Goal: Task Accomplishment & Management: Manage account settings

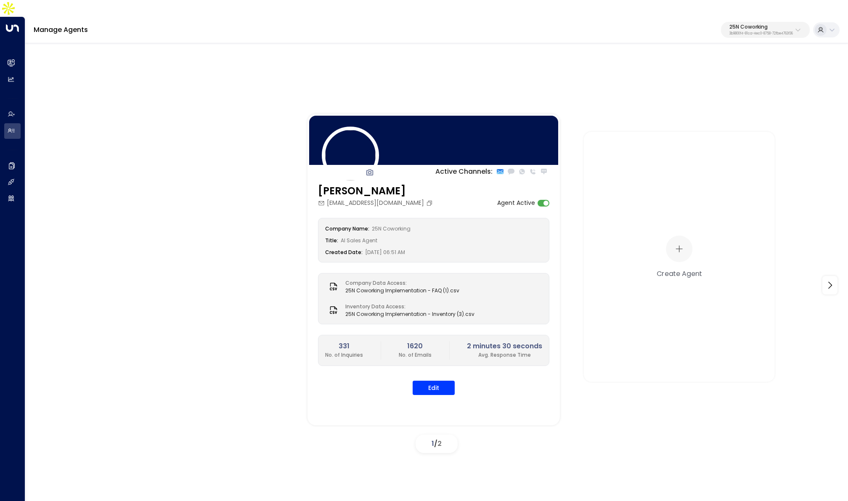
click at [766, 24] on p "25N Coworking" at bounding box center [762, 26] width 64 height 5
type input "*******"
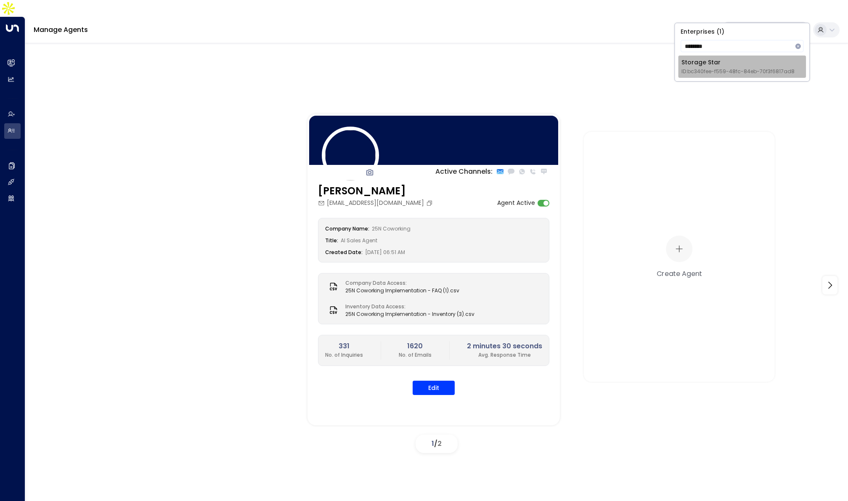
click at [727, 60] on div "Storage Star ID: bc340fee-f559-48fc-84eb-70f3f6817ad8" at bounding box center [738, 66] width 113 height 17
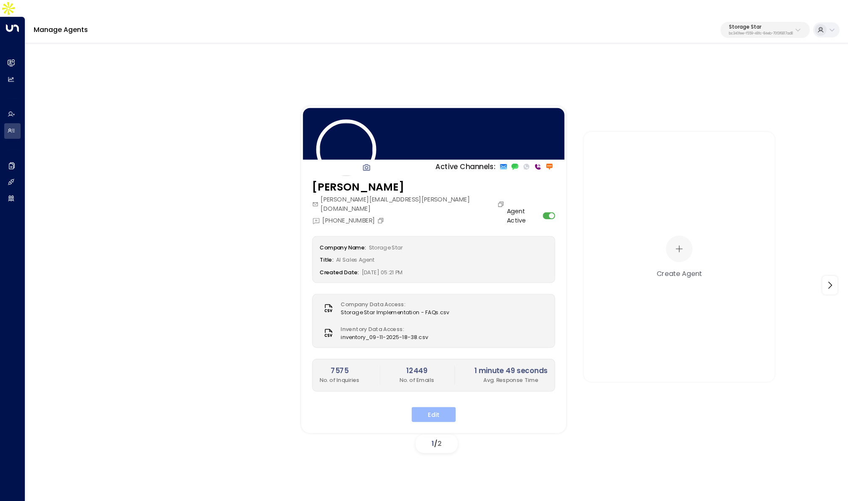
click at [430, 407] on button "Edit" at bounding box center [434, 414] width 44 height 15
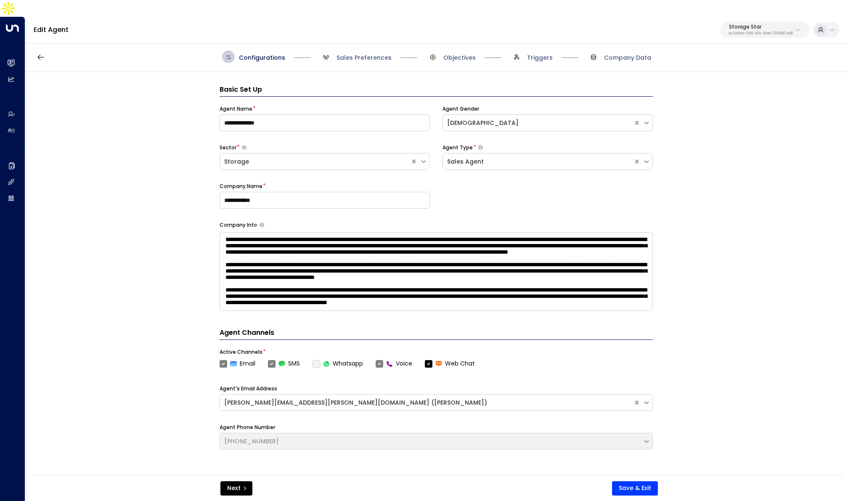
scroll to position [13, 0]
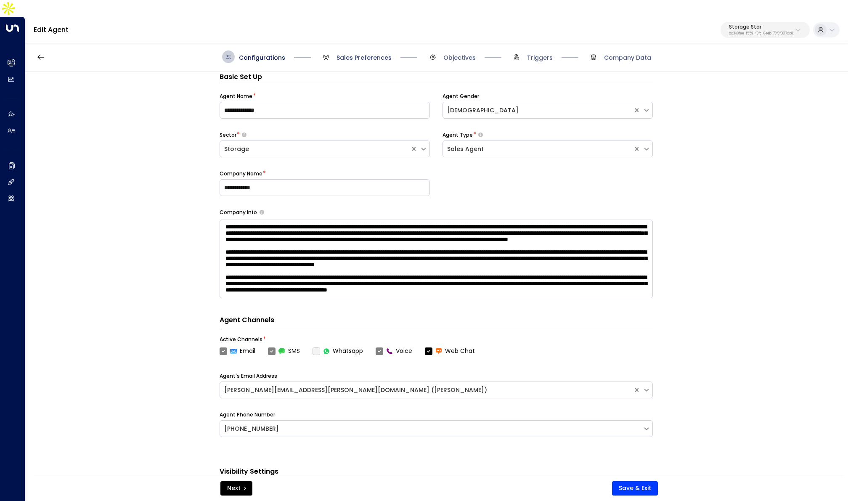
click at [360, 53] on span "Sales Preferences" at bounding box center [364, 57] width 55 height 8
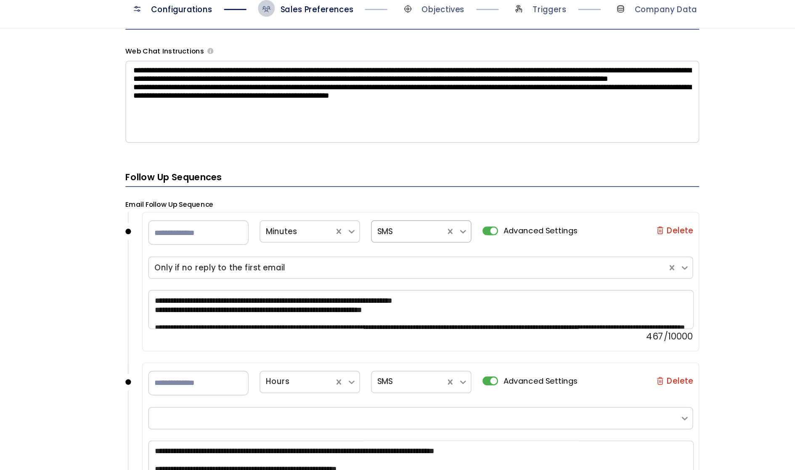
scroll to position [991, 0]
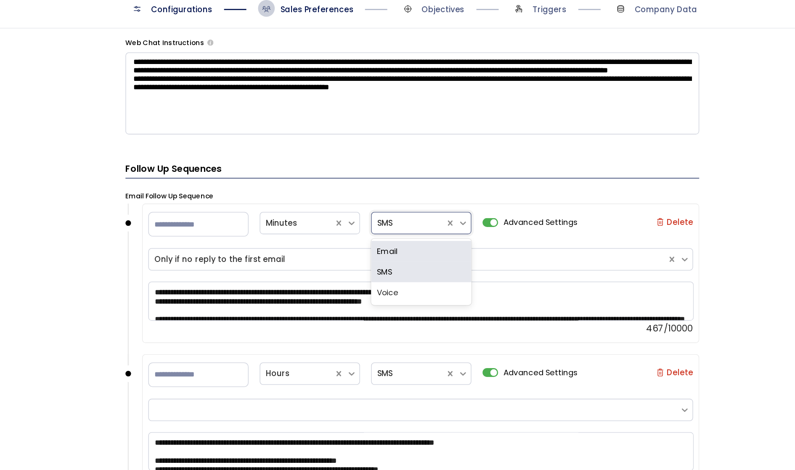
click at [403, 214] on div at bounding box center [406, 219] width 47 height 11
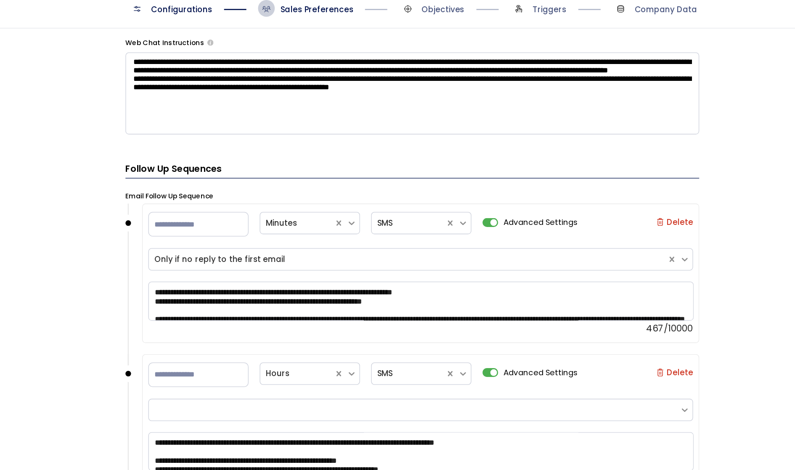
click at [154, 232] on div "**********" at bounding box center [409, 269] width 769 height 394
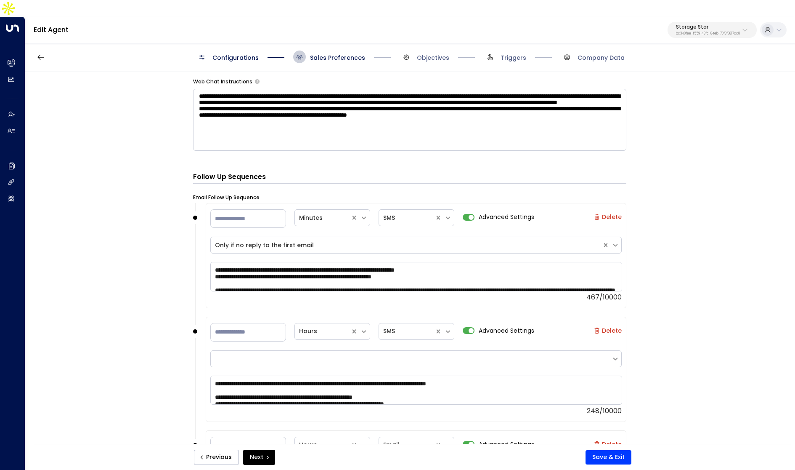
scroll to position [999, 0]
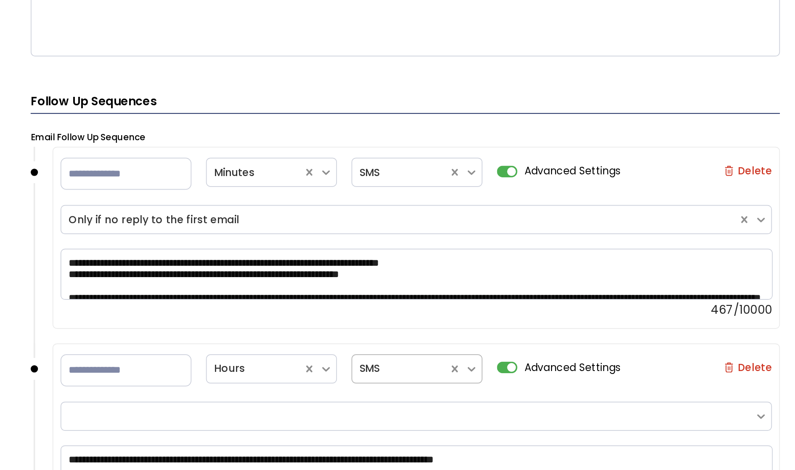
click at [403, 319] on div at bounding box center [406, 324] width 47 height 11
click at [251, 202] on input "**" at bounding box center [248, 211] width 76 height 19
click at [362, 186] on div "Email Follow Up Sequence" at bounding box center [409, 190] width 433 height 8
click at [405, 205] on div at bounding box center [406, 210] width 47 height 11
click at [397, 165] on h3 "Follow Up Sequences" at bounding box center [409, 171] width 433 height 12
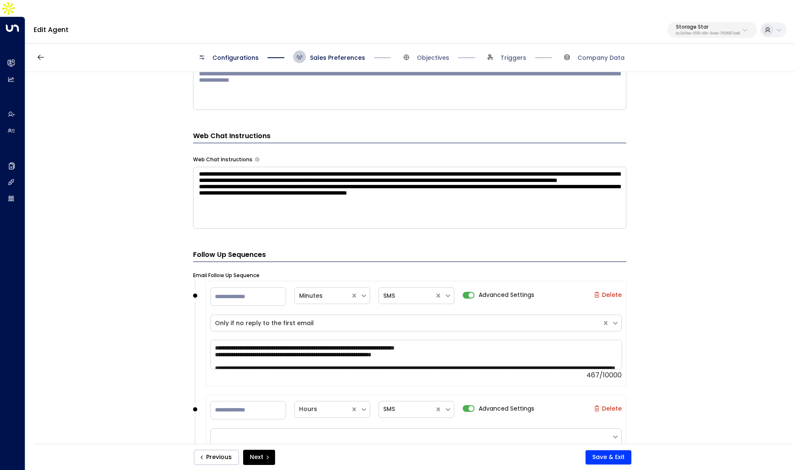
scroll to position [877, 0]
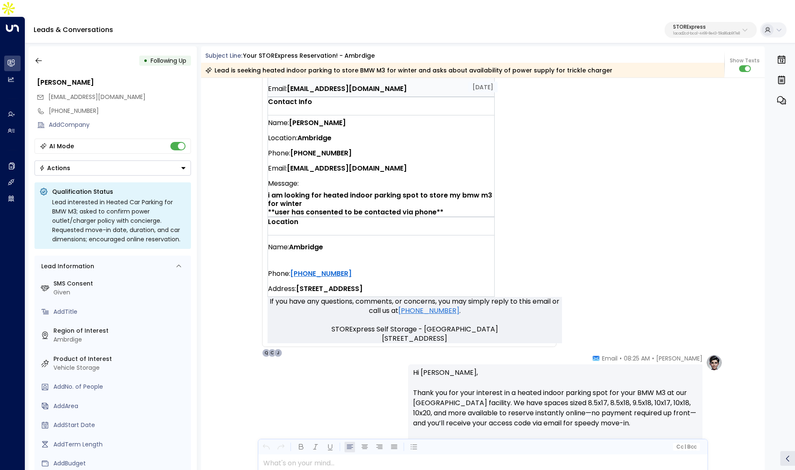
scroll to position [409, 0]
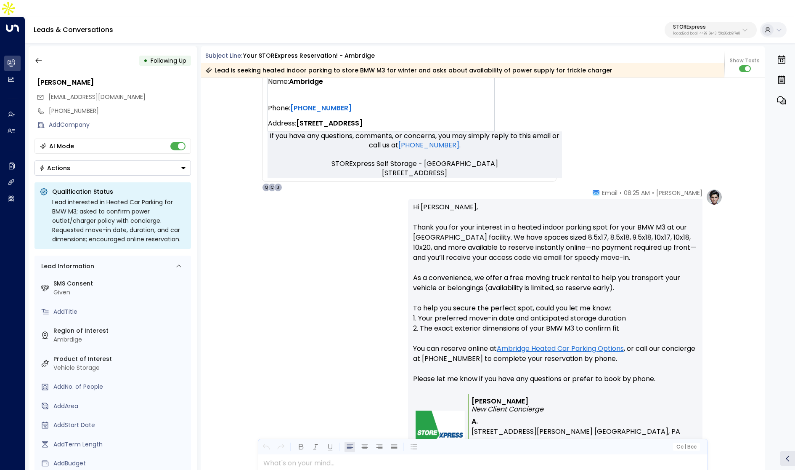
click at [290, 63] on div "Lead is seeking heated indoor parking to store BMW M3 for winter and asks about…" at bounding box center [463, 70] width 524 height 15
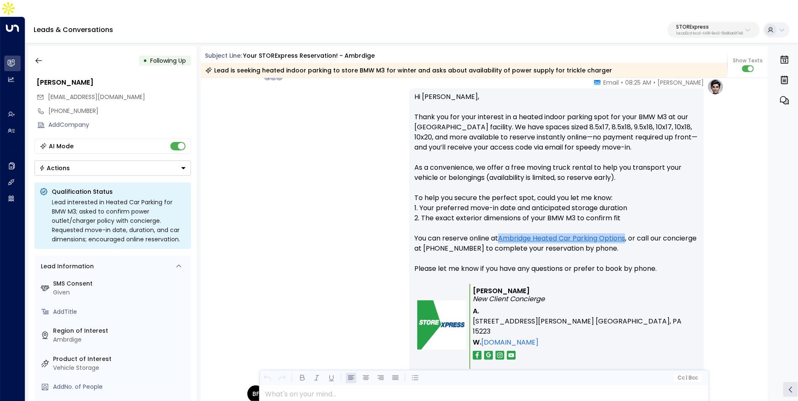
scroll to position [529, 0]
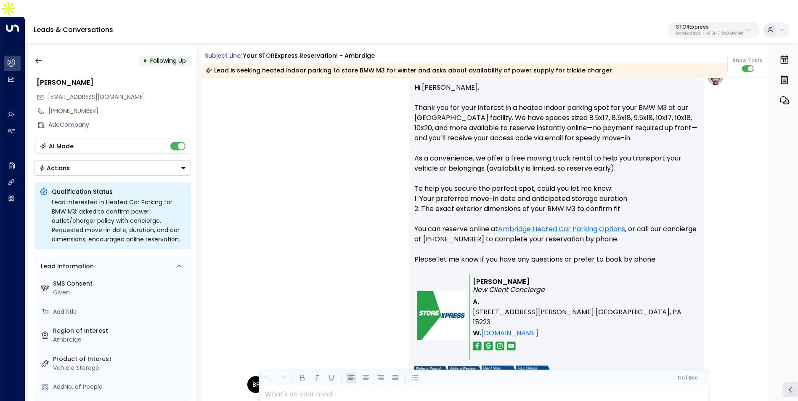
click at [503, 165] on p "Hi Brian, Thank you for your interest in a heated indoor parking spot for your …" at bounding box center [557, 178] width 284 height 192
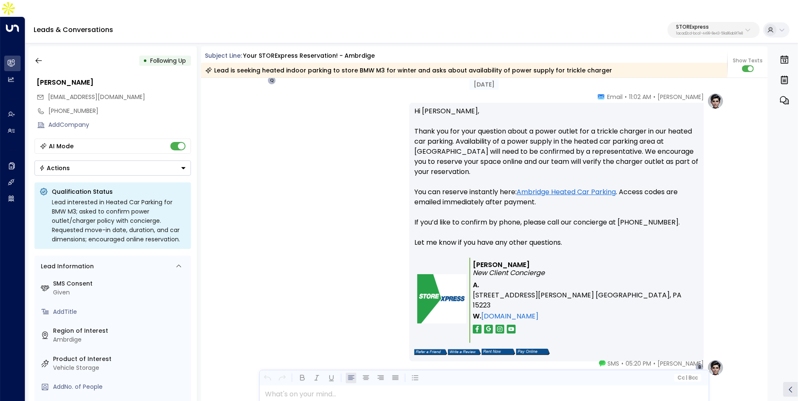
scroll to position [902, 0]
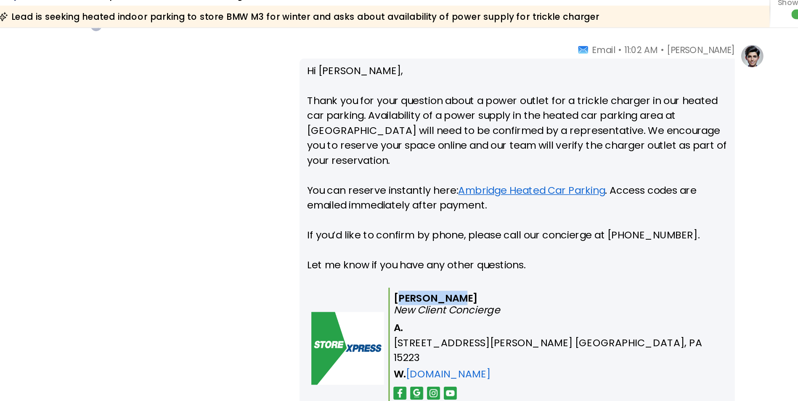
drag, startPoint x: 475, startPoint y: 240, endPoint x: 514, endPoint y: 240, distance: 38.7
click at [514, 256] on p "Quinn Ellis New Client Concierge" at bounding box center [584, 264] width 223 height 16
click at [516, 253] on td "Quinn Ellis New Client Concierge A. 100 Hafner Ave. Pittsburgh, PA 15223 W. STO…" at bounding box center [584, 295] width 229 height 85
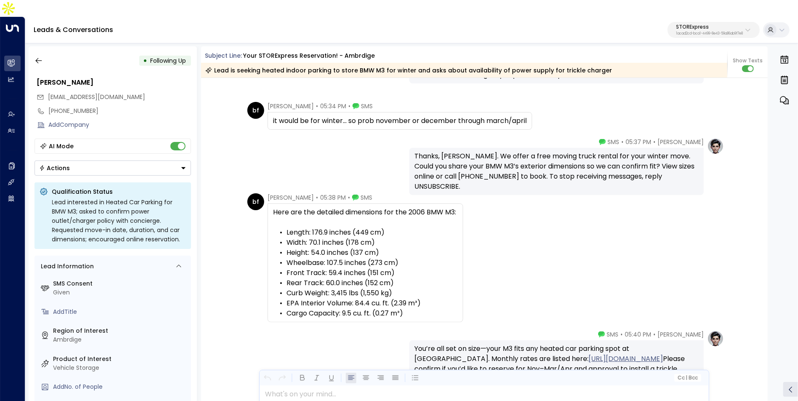
scroll to position [1514, 0]
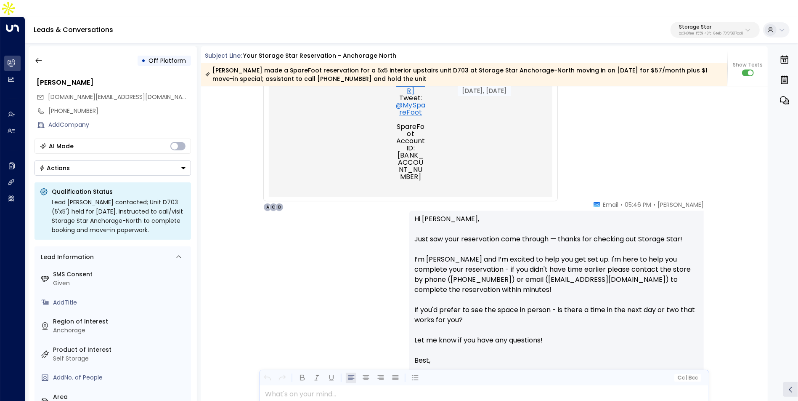
scroll to position [751, 0]
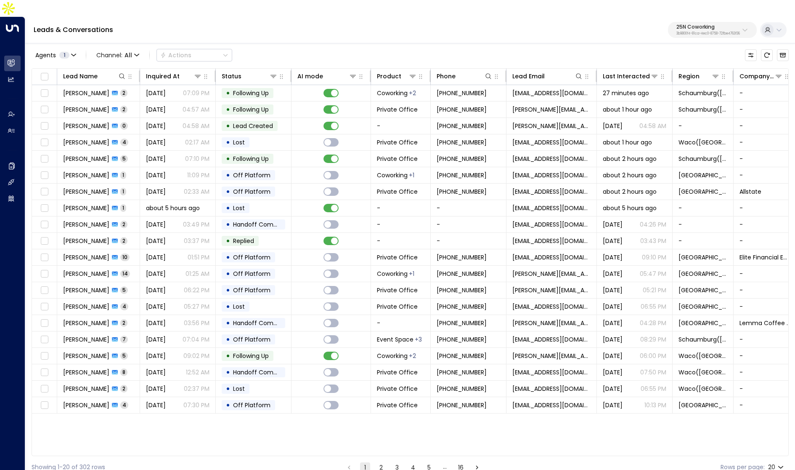
click at [713, 24] on div "Leads & Conversations 25N Coworking 3b9800f4-81ca-4ec0-8758-72fbe4763f36" at bounding box center [410, 30] width 770 height 27
click at [703, 32] on p "3b9800f4-81ca-4ec0-8758-72fbe4763f36" at bounding box center [709, 33] width 64 height 3
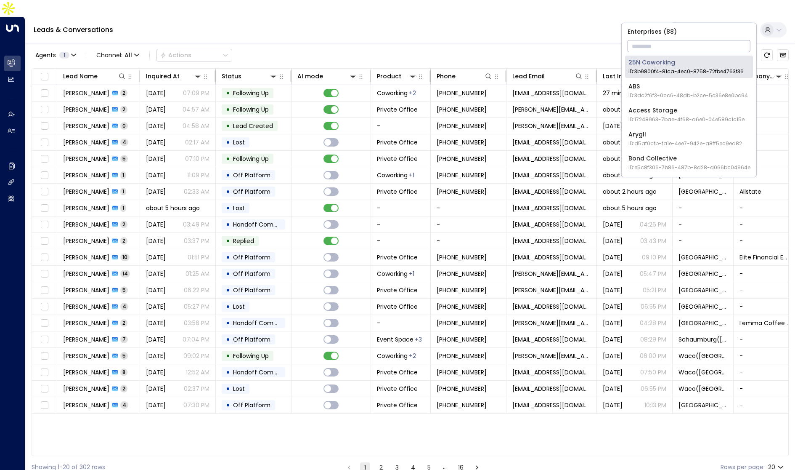
click at [694, 44] on input "text" at bounding box center [689, 46] width 123 height 16
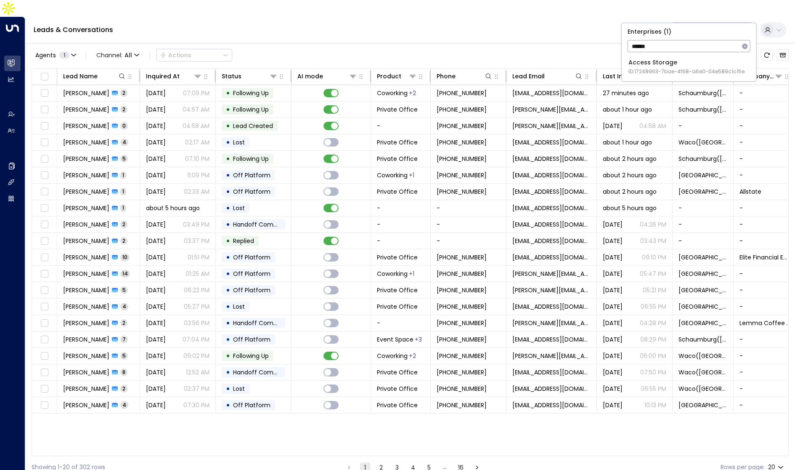
type input "******"
click at [686, 63] on div "Access Storage ID: 17248963-7bae-4f68-a6e0-04e589c1c15e" at bounding box center [687, 66] width 116 height 17
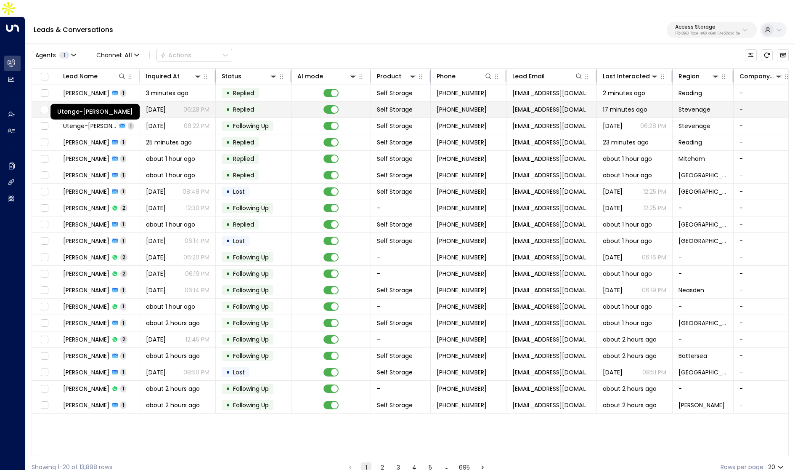
click at [101, 105] on span "Utenge-Abasi Mboho" at bounding box center [89, 109] width 52 height 8
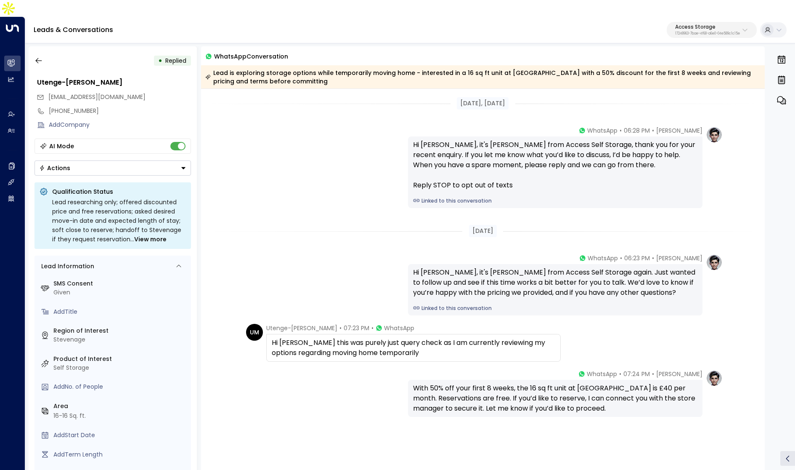
scroll to position [3, 0]
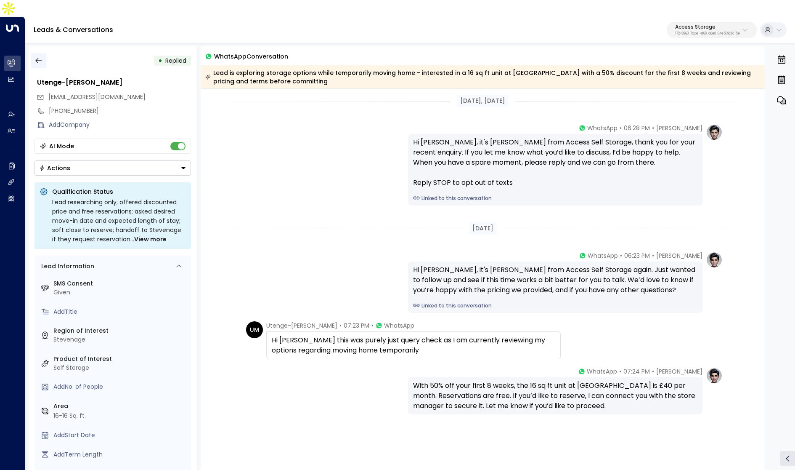
click at [37, 58] on icon "button" at bounding box center [38, 60] width 6 height 5
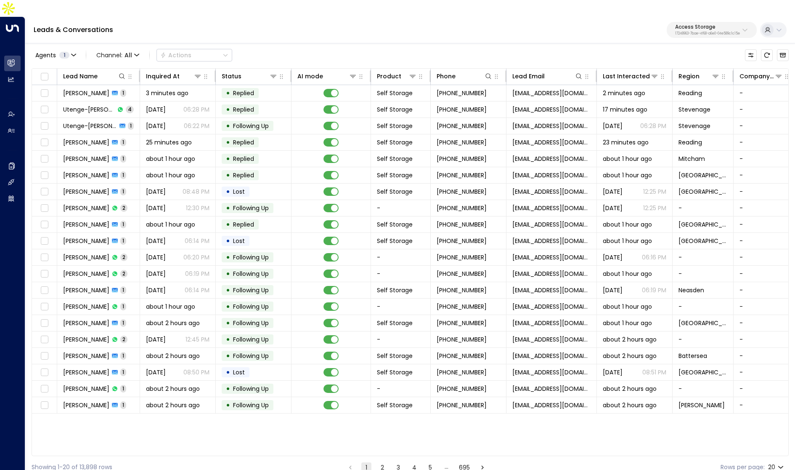
click at [382, 462] on button "2" at bounding box center [382, 467] width 10 height 10
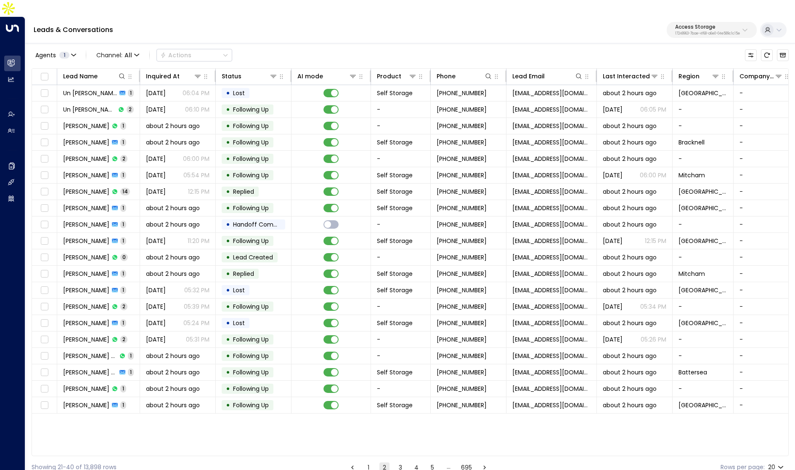
click at [396, 462] on button "3" at bounding box center [401, 467] width 10 height 10
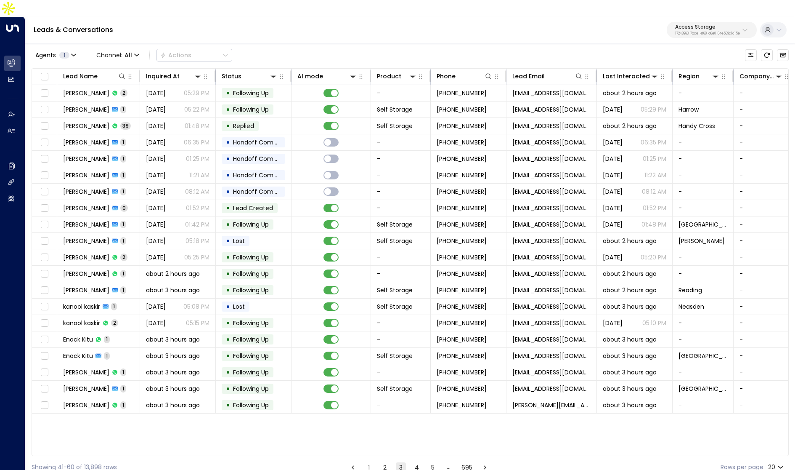
click at [418, 462] on button "4" at bounding box center [417, 467] width 10 height 10
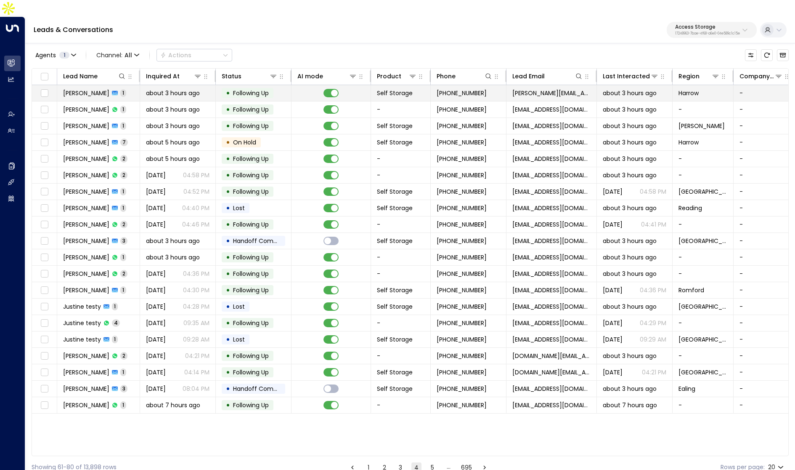
click at [123, 85] on td "Peter Wilkes 1" at bounding box center [98, 93] width 83 height 16
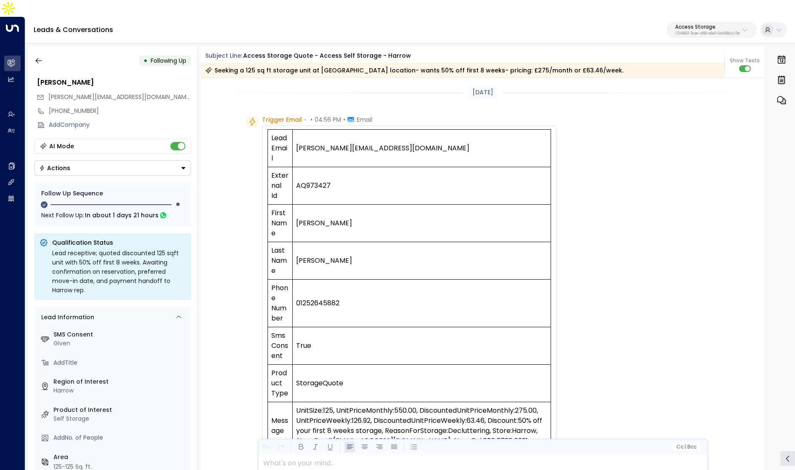
click at [696, 22] on button "Access Storage 17248963-7bae-4f68-a6e0-04e589c1c15e" at bounding box center [712, 30] width 90 height 16
type input "*******"
click at [659, 71] on span "ID: 4f1736e9-ccb7-4332-bcb2-7b72aeab8734" at bounding box center [687, 72] width 117 height 8
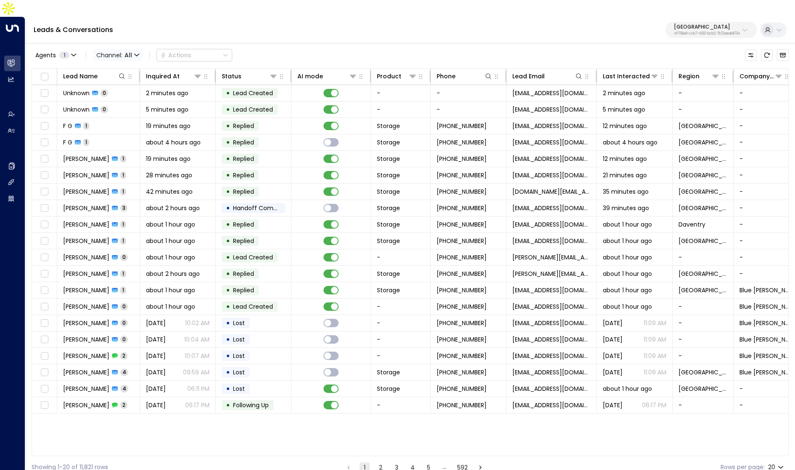
click at [133, 49] on span "Channel: All" at bounding box center [118, 55] width 50 height 12
click at [124, 80] on span "WhatsApp" at bounding box center [112, 77] width 24 height 5
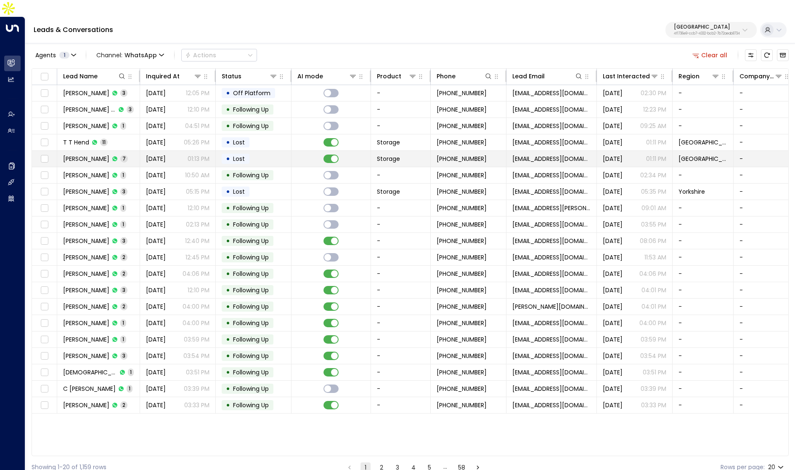
click at [122, 151] on td "Martin Jenns 7" at bounding box center [98, 159] width 83 height 16
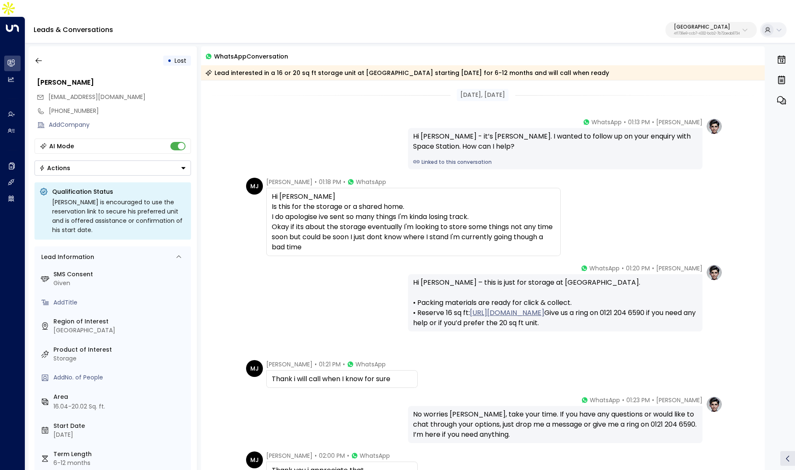
click at [459, 158] on link "Linked to this conversation" at bounding box center [555, 162] width 284 height 8
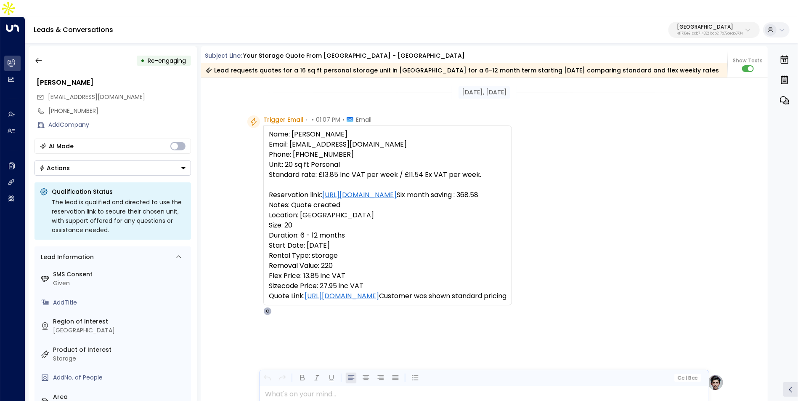
click at [715, 203] on div "Trigger Email • • 01:07 PM • Email Name: [PERSON_NAME] Email: [EMAIL_ADDRESS][D…" at bounding box center [485, 215] width 477 height 200
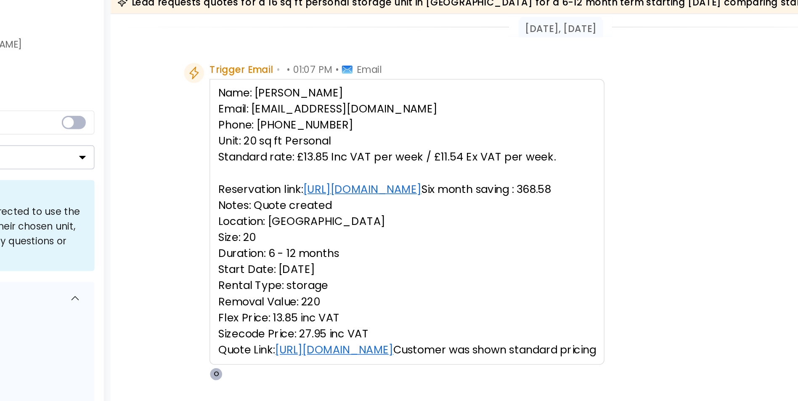
scroll to position [12, 0]
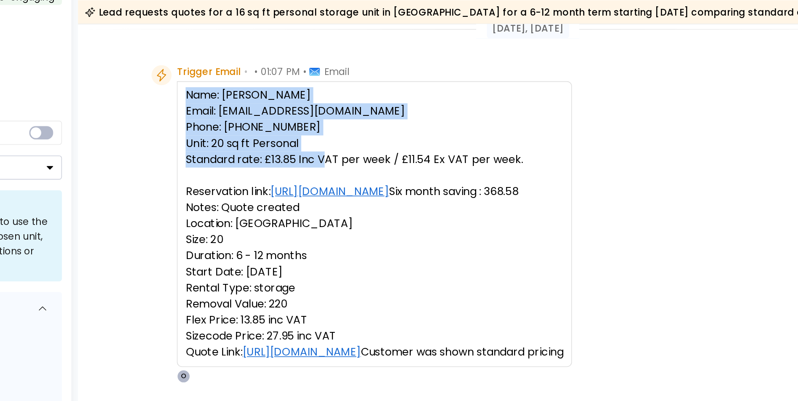
drag, startPoint x: 268, startPoint y: 105, endPoint x: 369, endPoint y: 146, distance: 109.3
click at [369, 146] on pre "Name: [PERSON_NAME] Email: [EMAIL_ADDRESS][DOMAIN_NAME] Phone: [PHONE_NUMBER] U…" at bounding box center [388, 203] width 238 height 172
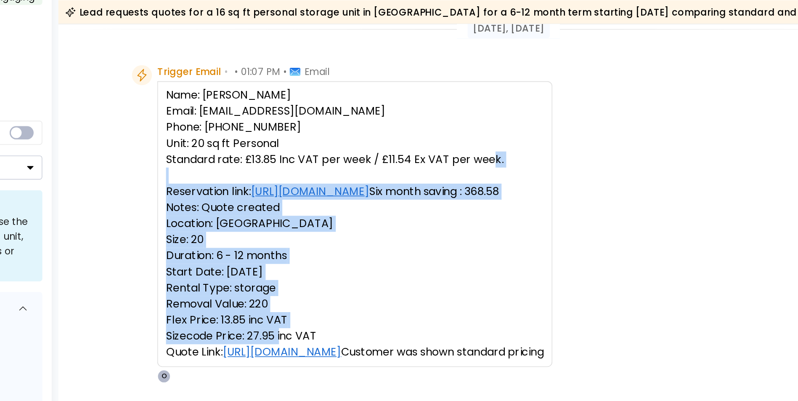
drag, startPoint x: 268, startPoint y: 165, endPoint x: 332, endPoint y: 263, distance: 117.1
click at [332, 263] on pre "Name: [PERSON_NAME] Email: [EMAIL_ADDRESS][DOMAIN_NAME] Phone: [PHONE_NUMBER] U…" at bounding box center [388, 203] width 238 height 172
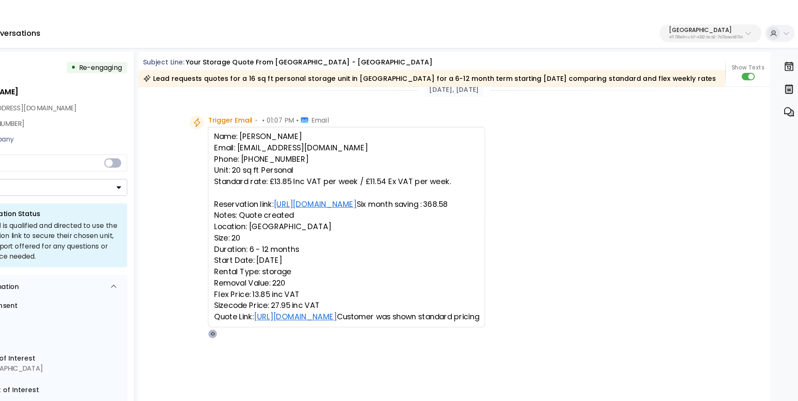
click at [388, 230] on pre "Name: [PERSON_NAME] Email: [EMAIL_ADDRESS][DOMAIN_NAME] Phone: [PHONE_NUMBER] U…" at bounding box center [388, 203] width 238 height 172
drag, startPoint x: 270, startPoint y: 166, endPoint x: 424, endPoint y: 302, distance: 205.4
click at [424, 289] on pre "Name: [PERSON_NAME] Email: [EMAIL_ADDRESS][DOMAIN_NAME] Phone: [PHONE_NUMBER] U…" at bounding box center [388, 203] width 238 height 172
click at [397, 241] on pre "Name: [PERSON_NAME] Email: [EMAIL_ADDRESS][DOMAIN_NAME] Phone: [PHONE_NUMBER] U…" at bounding box center [388, 203] width 238 height 172
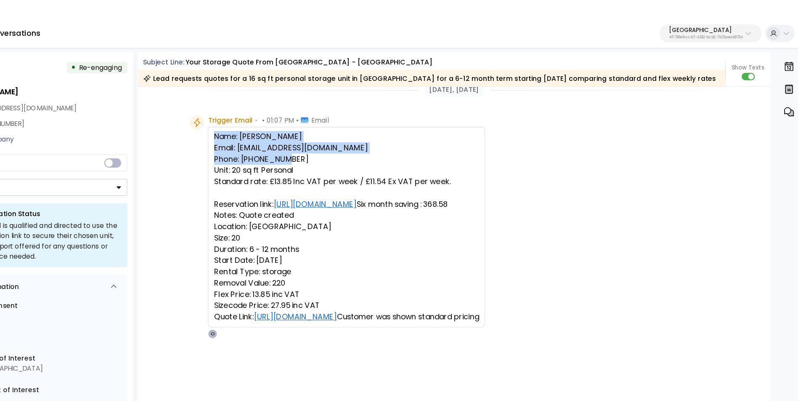
drag, startPoint x: 260, startPoint y: 103, endPoint x: 357, endPoint y: 128, distance: 100.2
click at [357, 128] on div "Trigger Email • • 01:07 PM • Email Name: [PERSON_NAME] Email: [EMAIL_ADDRESS][D…" at bounding box center [379, 204] width 265 height 200
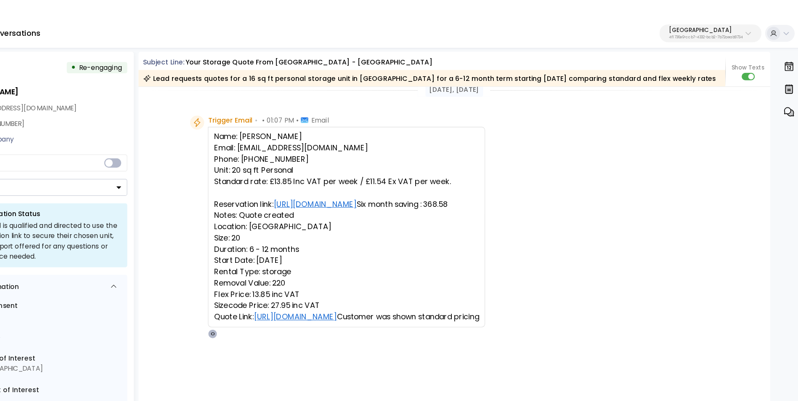
click at [340, 235] on pre "Name: [PERSON_NAME] Email: [EMAIL_ADDRESS][DOMAIN_NAME] Phone: [PHONE_NUMBER] U…" at bounding box center [388, 203] width 238 height 172
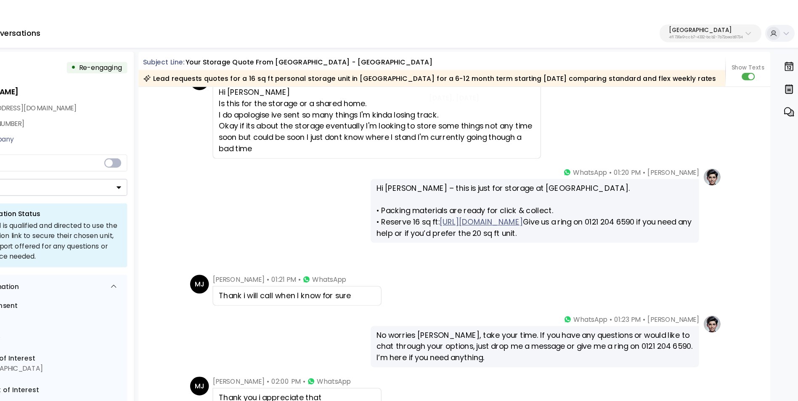
scroll to position [1003, 0]
